Goal: Information Seeking & Learning: Find specific fact

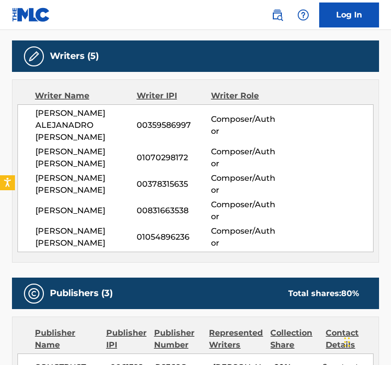
scroll to position [359, 0]
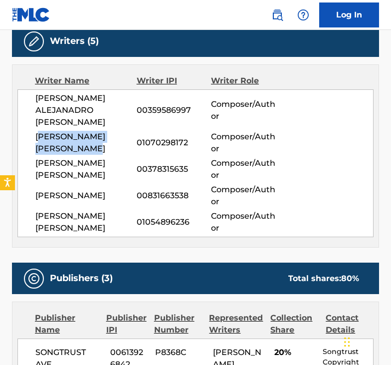
drag, startPoint x: 75, startPoint y: 148, endPoint x: 38, endPoint y: 135, distance: 39.2
click at [38, 135] on span "[PERSON_NAME] [PERSON_NAME]" at bounding box center [85, 143] width 101 height 24
click at [78, 152] on span "[PERSON_NAME] [PERSON_NAME]" at bounding box center [85, 143] width 101 height 24
drag, startPoint x: 78, startPoint y: 147, endPoint x: 32, endPoint y: 136, distance: 47.3
click at [32, 136] on div "[PERSON_NAME] ALEJANADRO [PERSON_NAME] 00359586997 Composer/Author [PERSON_NAME…" at bounding box center [195, 163] width 356 height 148
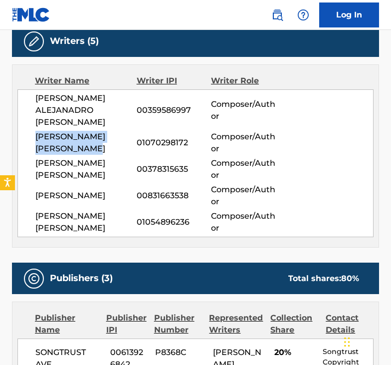
copy span "[PERSON_NAME] [PERSON_NAME]"
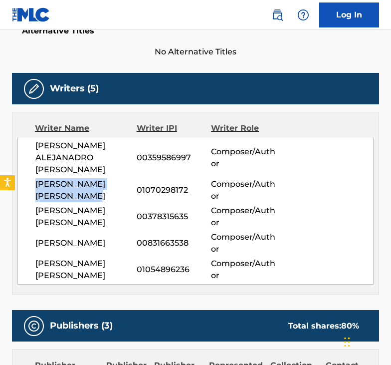
scroll to position [247, 0]
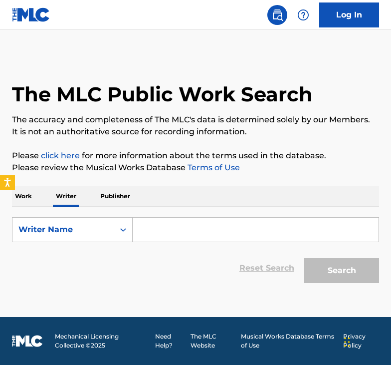
click at [144, 235] on input "Search Form" at bounding box center [256, 230] width 246 height 24
paste input "[PERSON_NAME] [PERSON_NAME]"
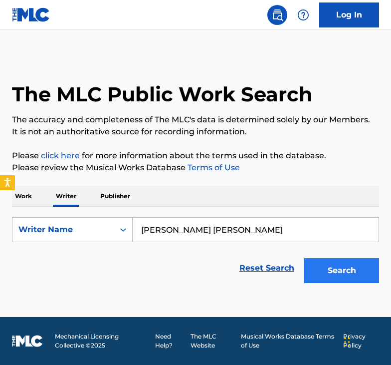
type input "[PERSON_NAME] [PERSON_NAME]"
click at [340, 275] on button "Search" at bounding box center [342, 270] width 75 height 25
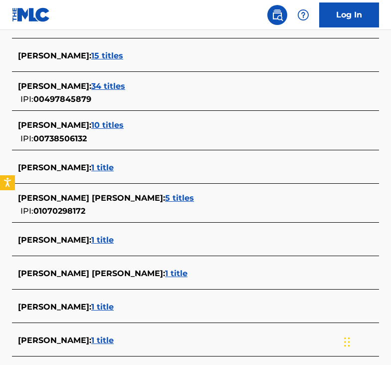
scroll to position [318, 0]
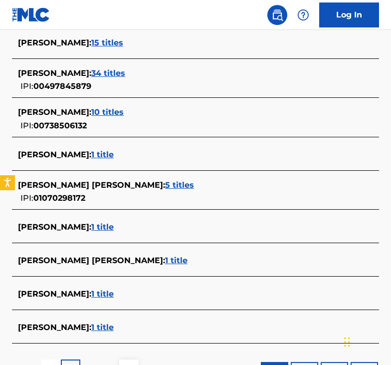
click at [172, 258] on span "1 title" at bounding box center [176, 260] width 22 height 9
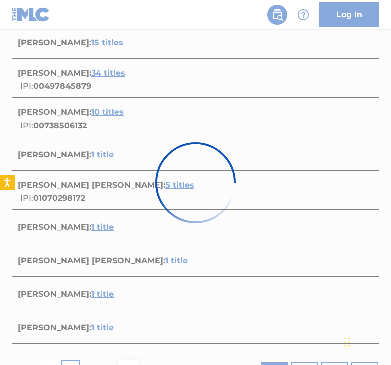
scroll to position [142, 0]
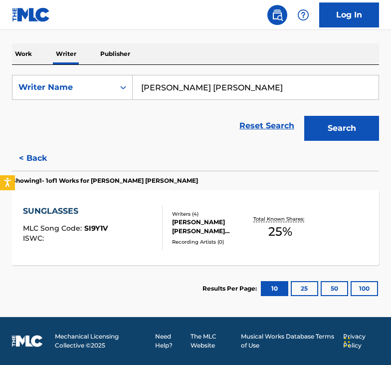
click at [207, 242] on div "Recording Artists ( 0 )" at bounding box center [211, 241] width 78 height 7
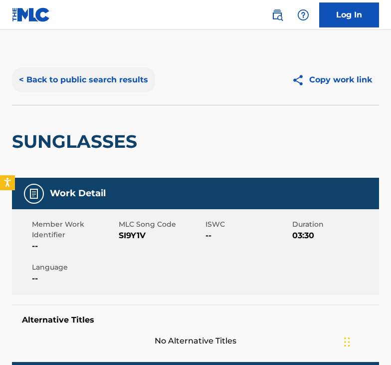
click at [46, 81] on button "< Back to public search results" at bounding box center [83, 79] width 143 height 25
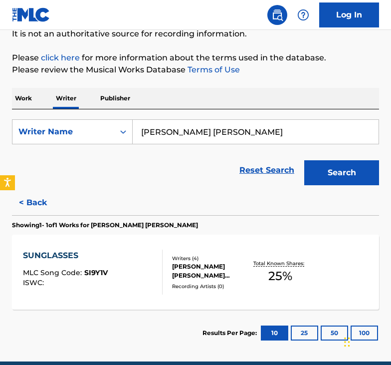
scroll to position [114, 0]
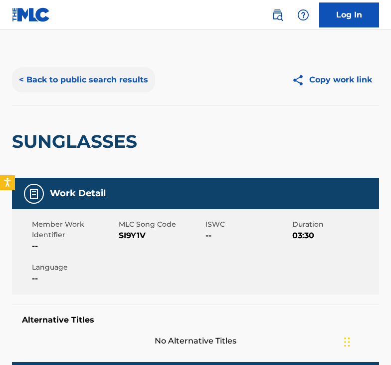
click at [97, 85] on button "< Back to public search results" at bounding box center [83, 79] width 143 height 25
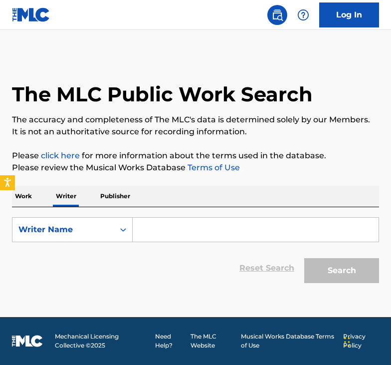
click at [175, 230] on input "Search Form" at bounding box center [256, 230] width 246 height 24
paste input "[PERSON_NAME] [PERSON_NAME]"
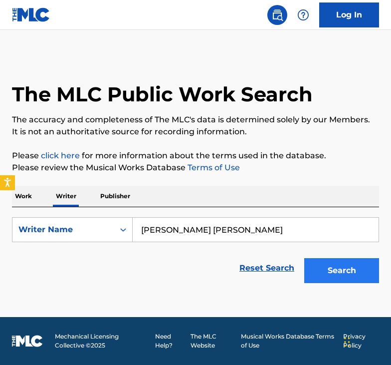
type input "[PERSON_NAME] [PERSON_NAME]"
click at [335, 277] on button "Search" at bounding box center [342, 270] width 75 height 25
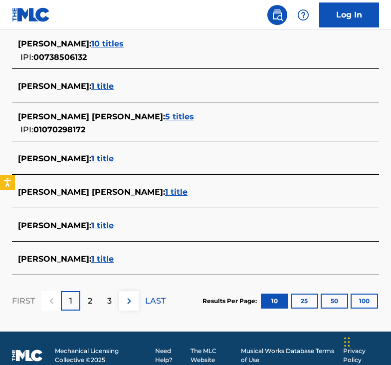
scroll to position [387, 0]
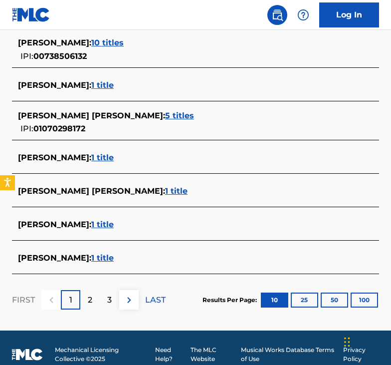
click at [114, 227] on span "1 title" at bounding box center [102, 224] width 22 height 9
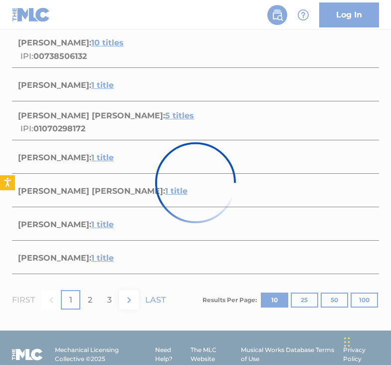
scroll to position [142, 0]
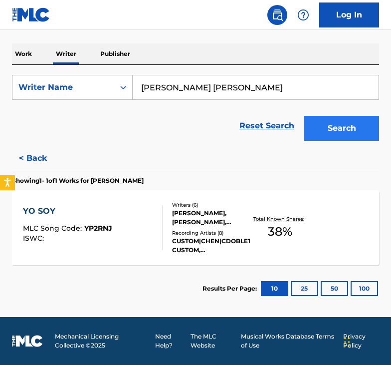
click at [346, 135] on button "Search" at bounding box center [342, 128] width 75 height 25
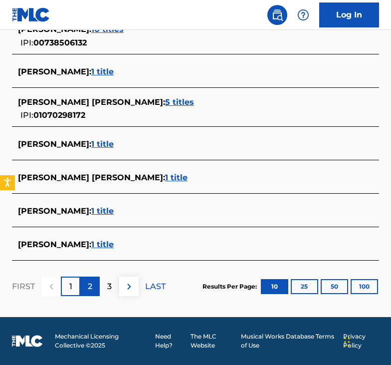
scroll to position [401, 0]
click at [358, 284] on button "100" at bounding box center [364, 286] width 27 height 15
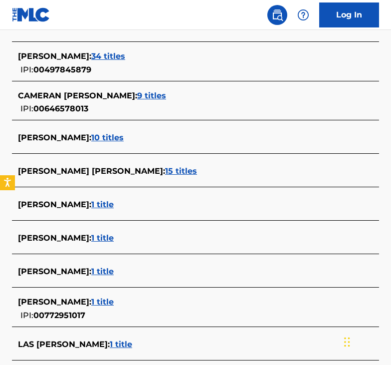
scroll to position [509, 0]
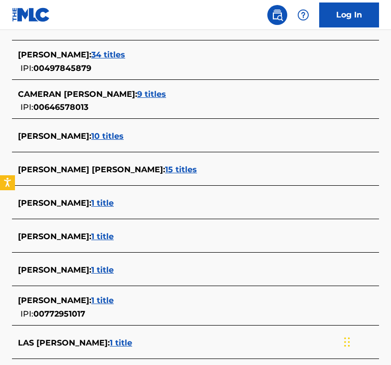
click at [119, 139] on span "10 titles" at bounding box center [107, 135] width 32 height 9
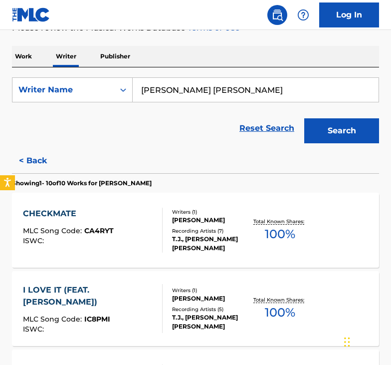
scroll to position [106, 0]
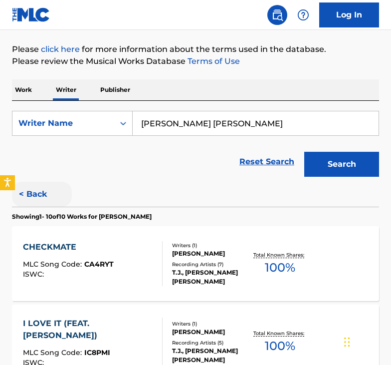
click at [39, 189] on button "< Back" at bounding box center [42, 194] width 60 height 25
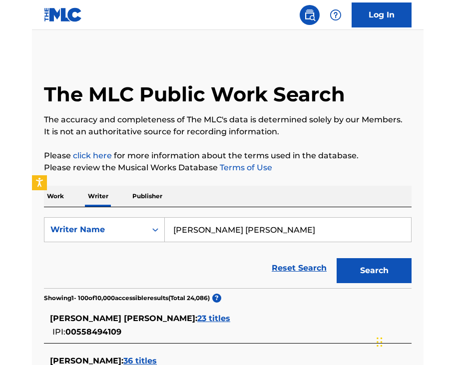
scroll to position [0, 0]
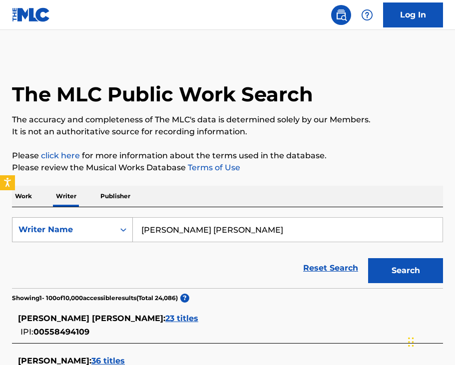
drag, startPoint x: 275, startPoint y: 228, endPoint x: 85, endPoint y: 221, distance: 189.9
click at [85, 221] on div "SearchWithCriteriad8ab82e8-b909-4fc1-a816-cf5699ce2ee6 Writer Name SANCHEZ NIEV…" at bounding box center [227, 229] width 431 height 25
